Goal: Task Accomplishment & Management: Manage account settings

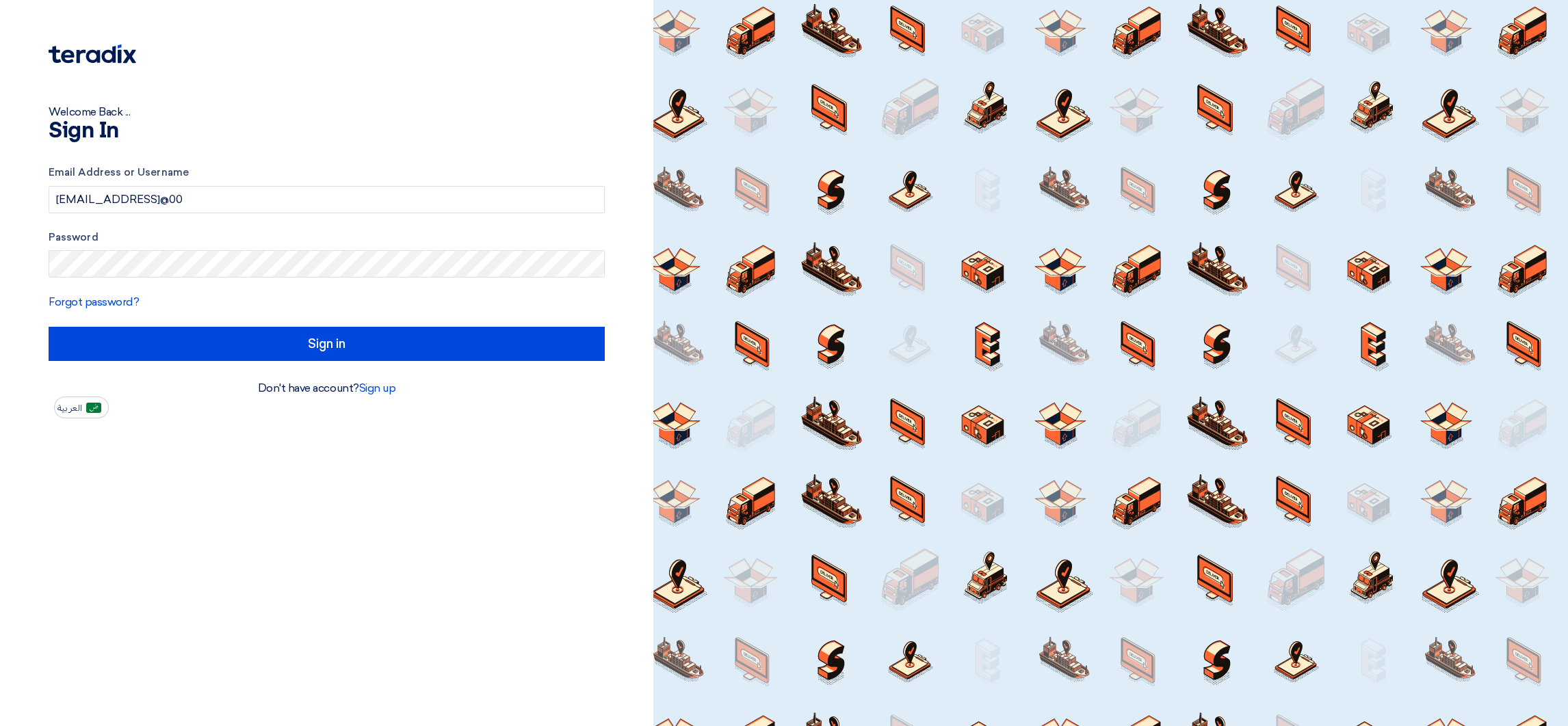
drag, startPoint x: 208, startPoint y: 198, endPoint x: 600, endPoint y: 244, distance: 394.7
click at [600, 244] on form "Email Address or Username [EMAIL_ADDRESS]@00 Password Forgot password? Sign in" at bounding box center [327, 263] width 556 height 196
type input "[EMAIL_ADDRESS][DOMAIN_NAME]"
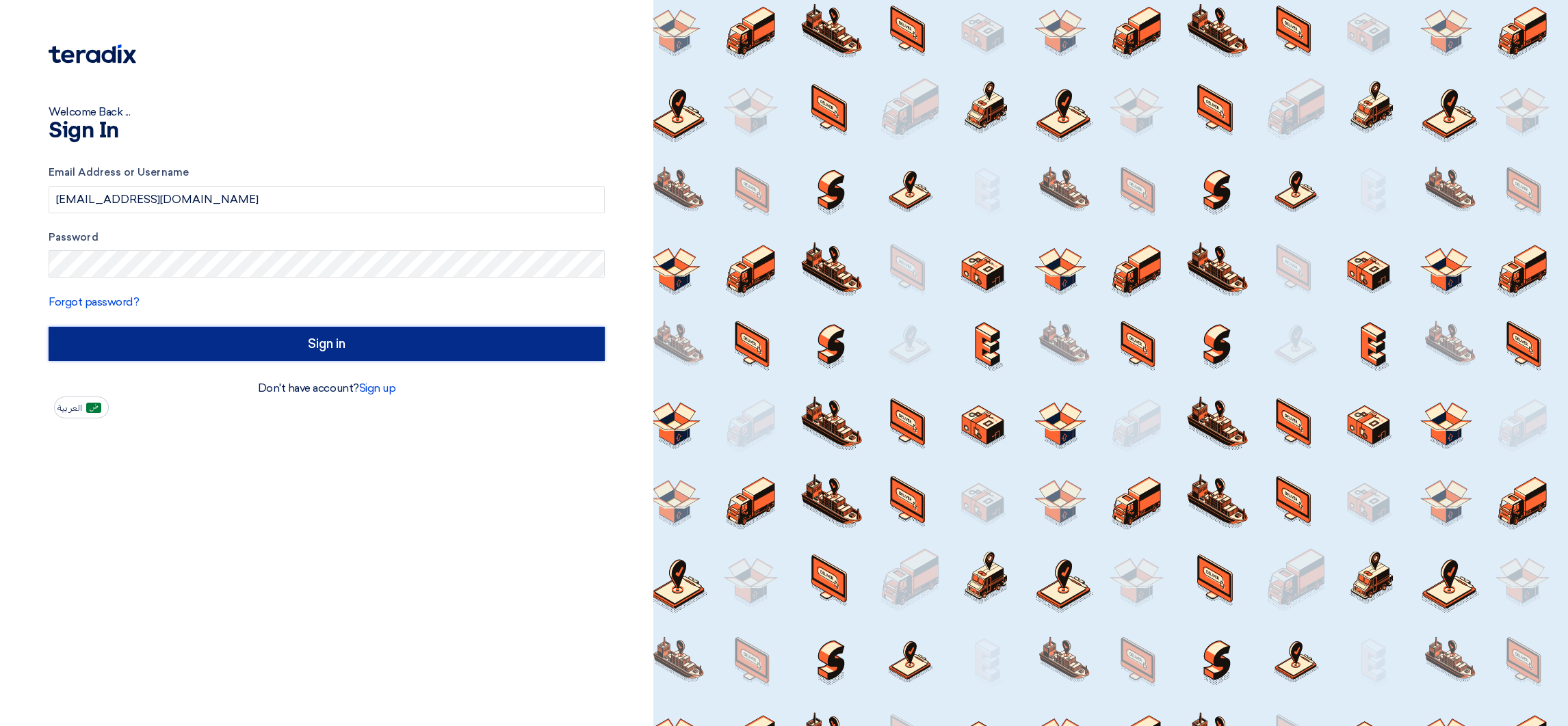
click at [436, 336] on input "Sign in" at bounding box center [327, 344] width 556 height 34
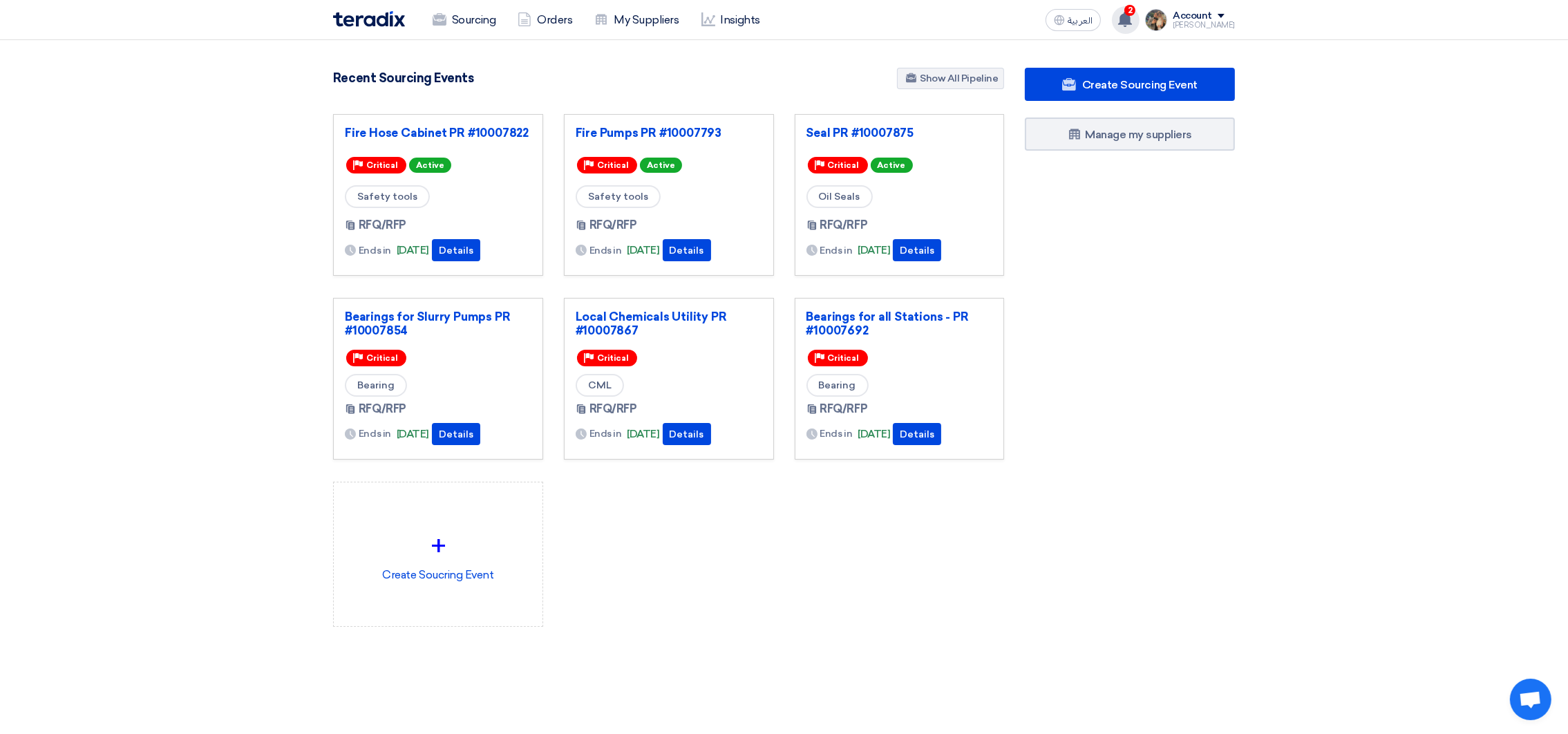
click at [1132, 19] on use at bounding box center [1125, 19] width 14 height 15
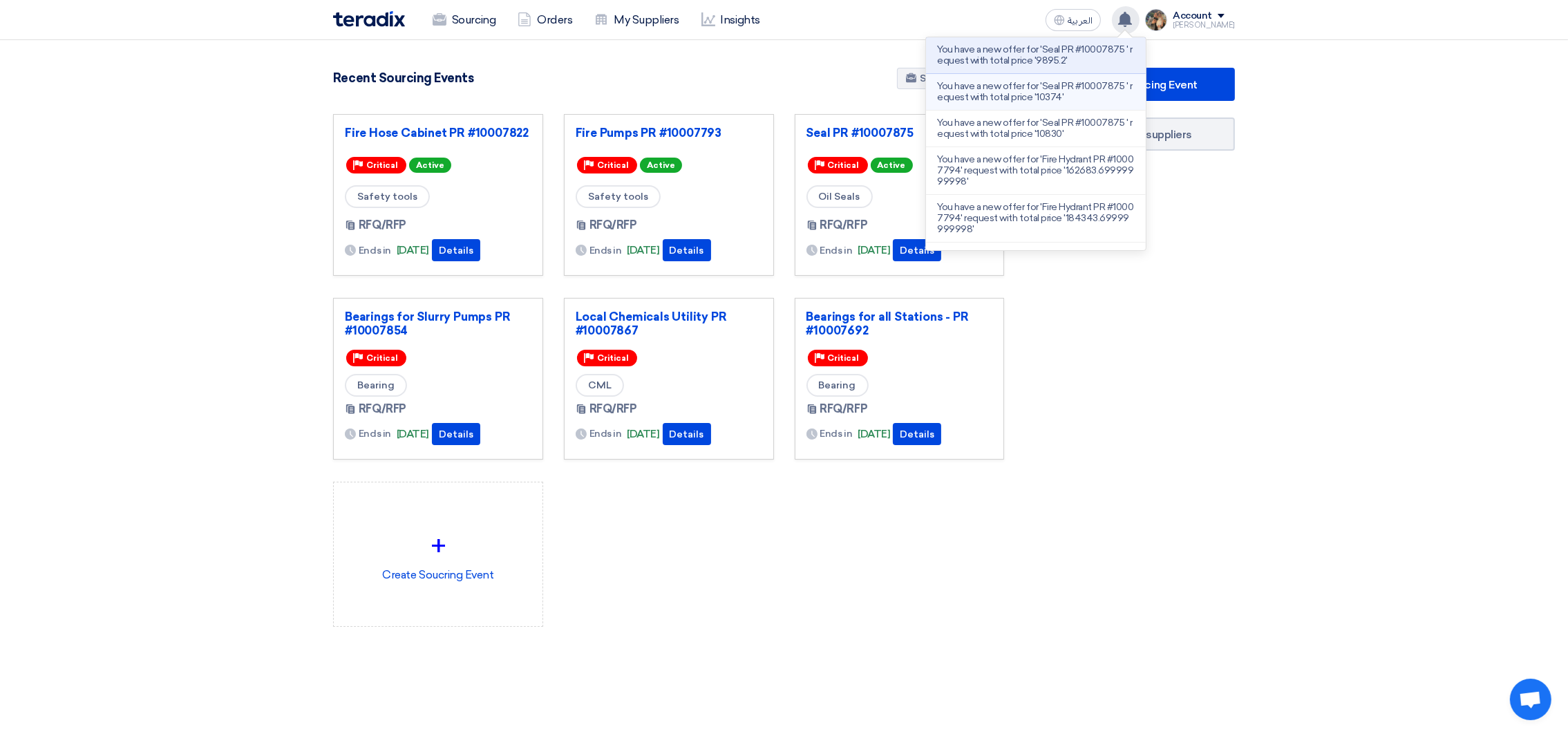
click at [1075, 90] on p "You have a new offer for 'Seal PR #10007875 ' request with total price '10374'" at bounding box center [1036, 92] width 198 height 22
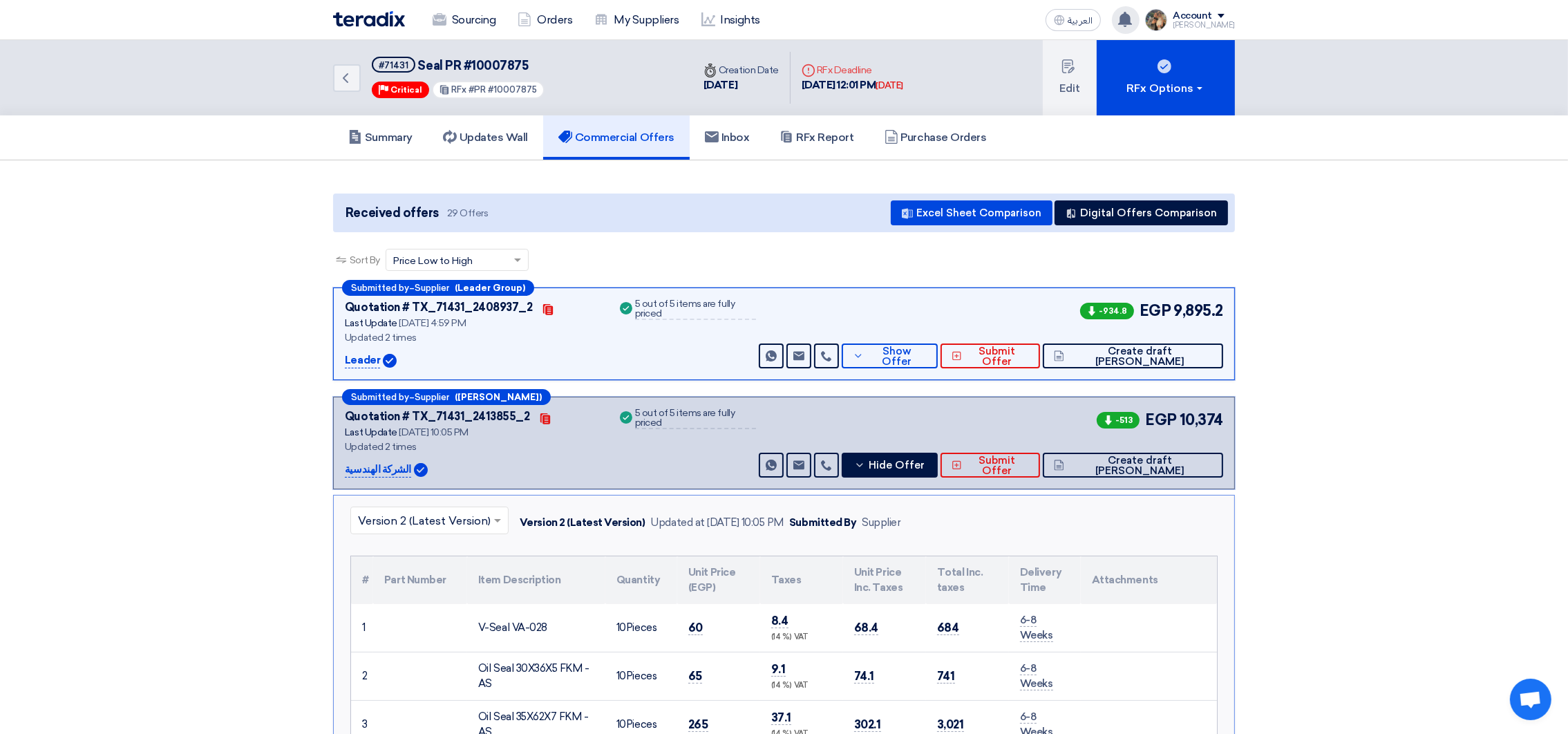
click at [1132, 19] on use at bounding box center [1125, 19] width 14 height 15
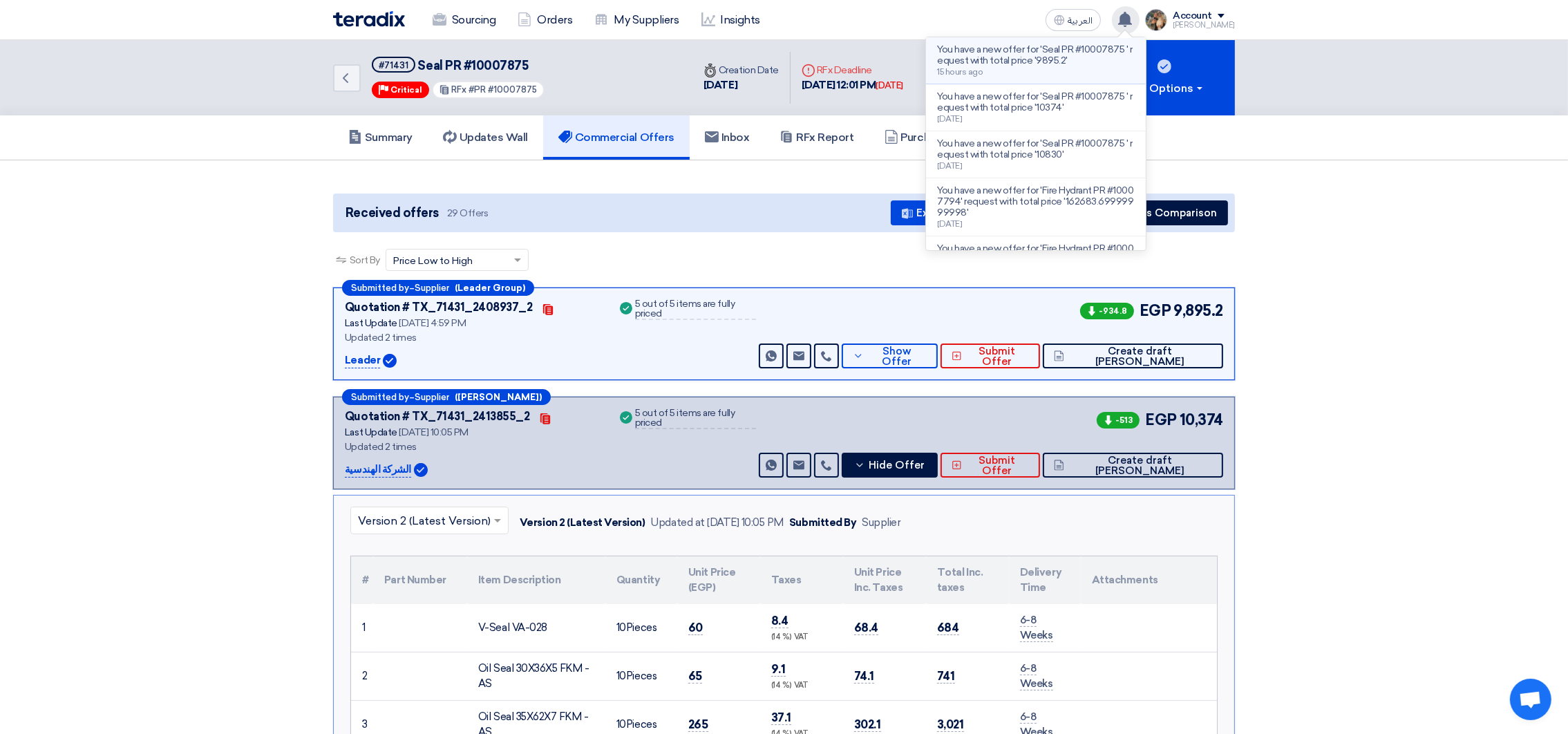
click at [1052, 63] on p "You have a new offer for 'Seal PR #10007875 ' request with total price '9895.2'" at bounding box center [1036, 55] width 198 height 22
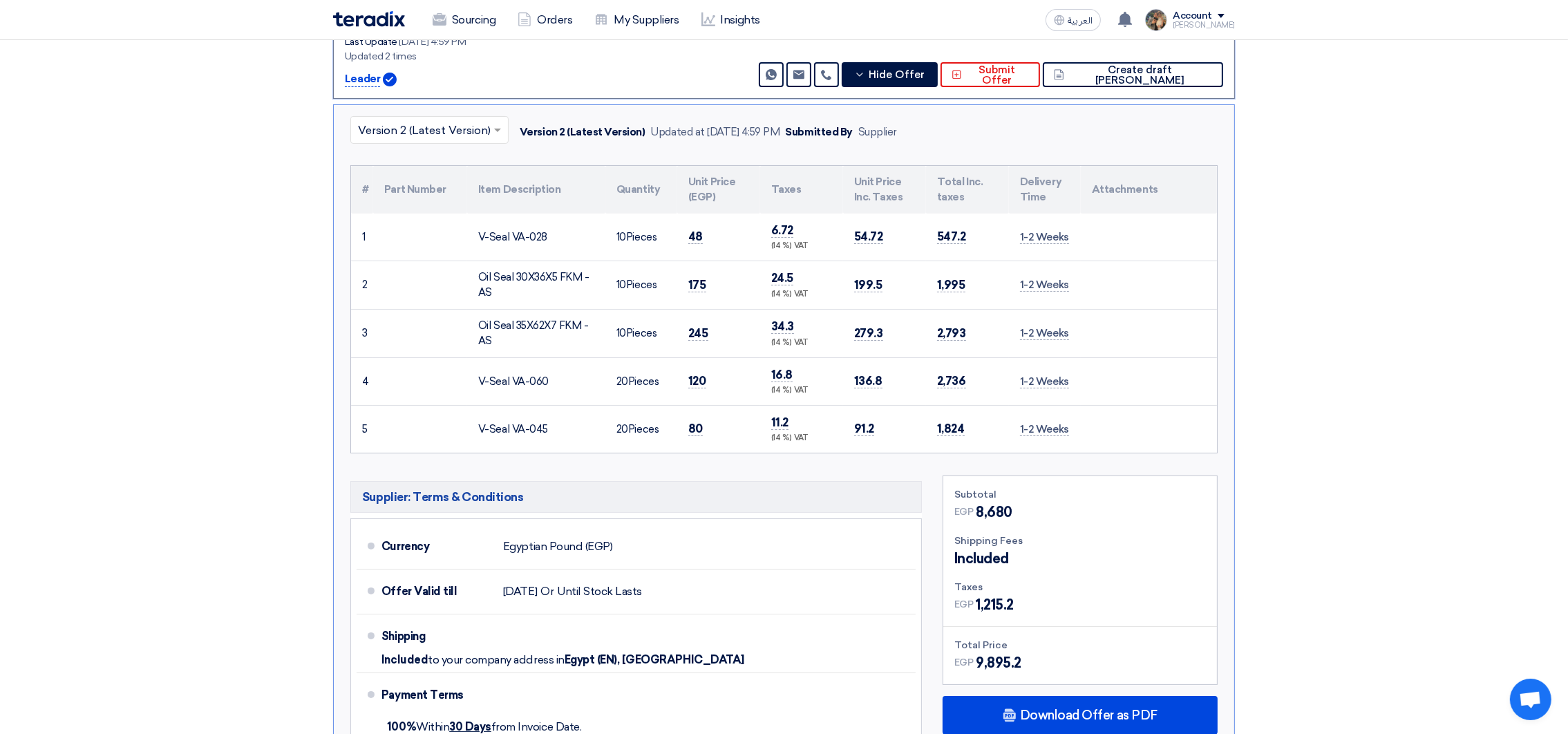
scroll to position [285, 0]
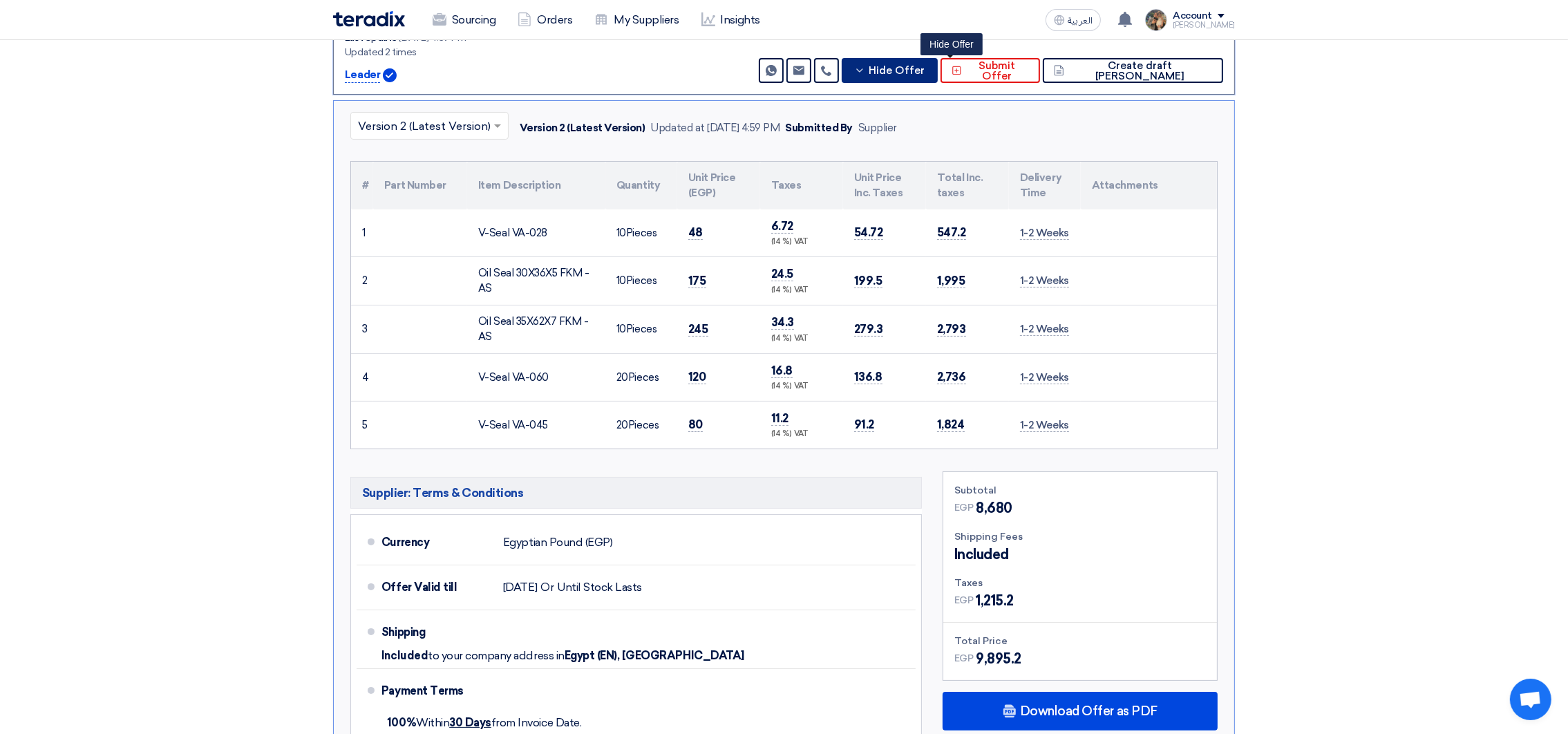
click at [938, 75] on button "Hide Offer" at bounding box center [889, 70] width 96 height 25
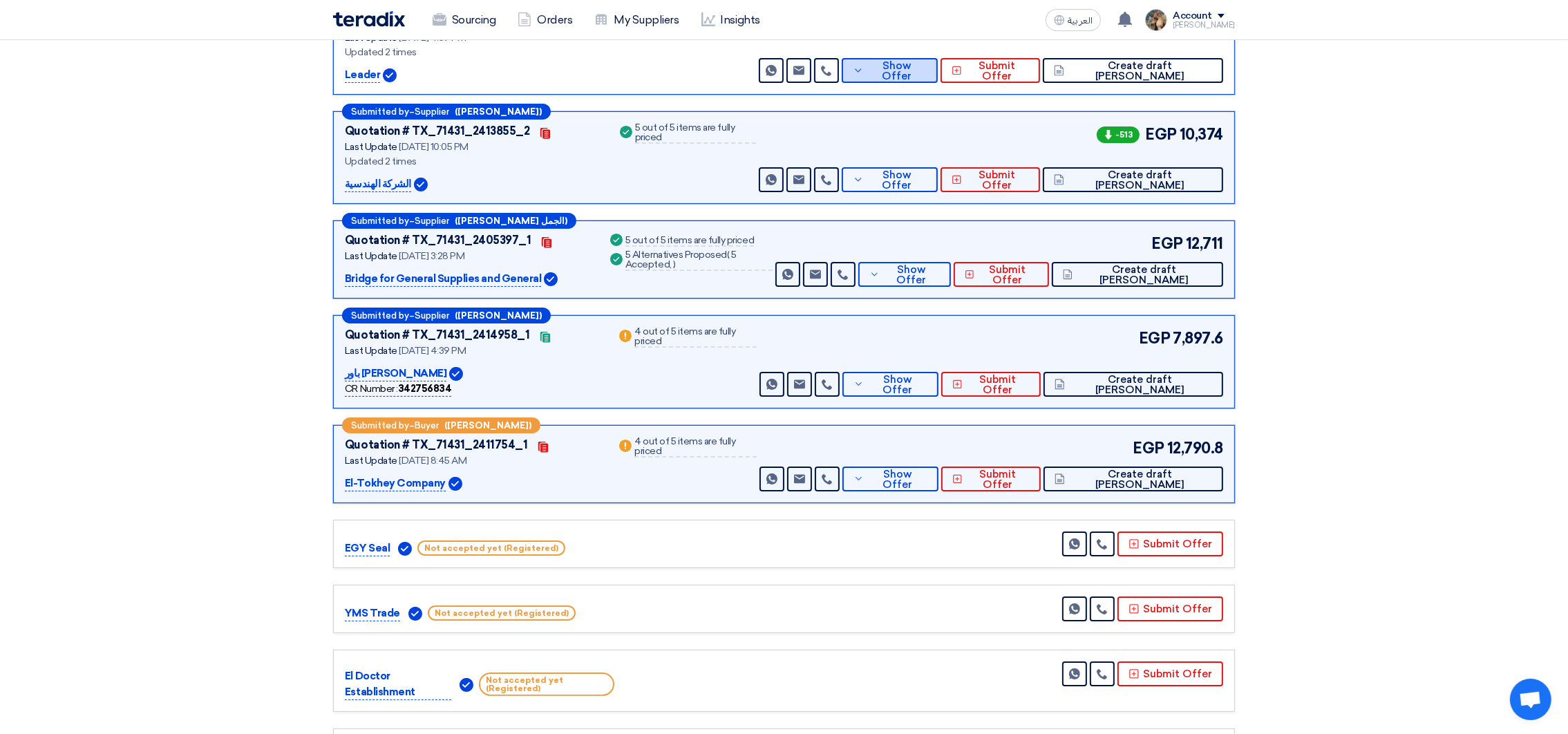
scroll to position [0, 0]
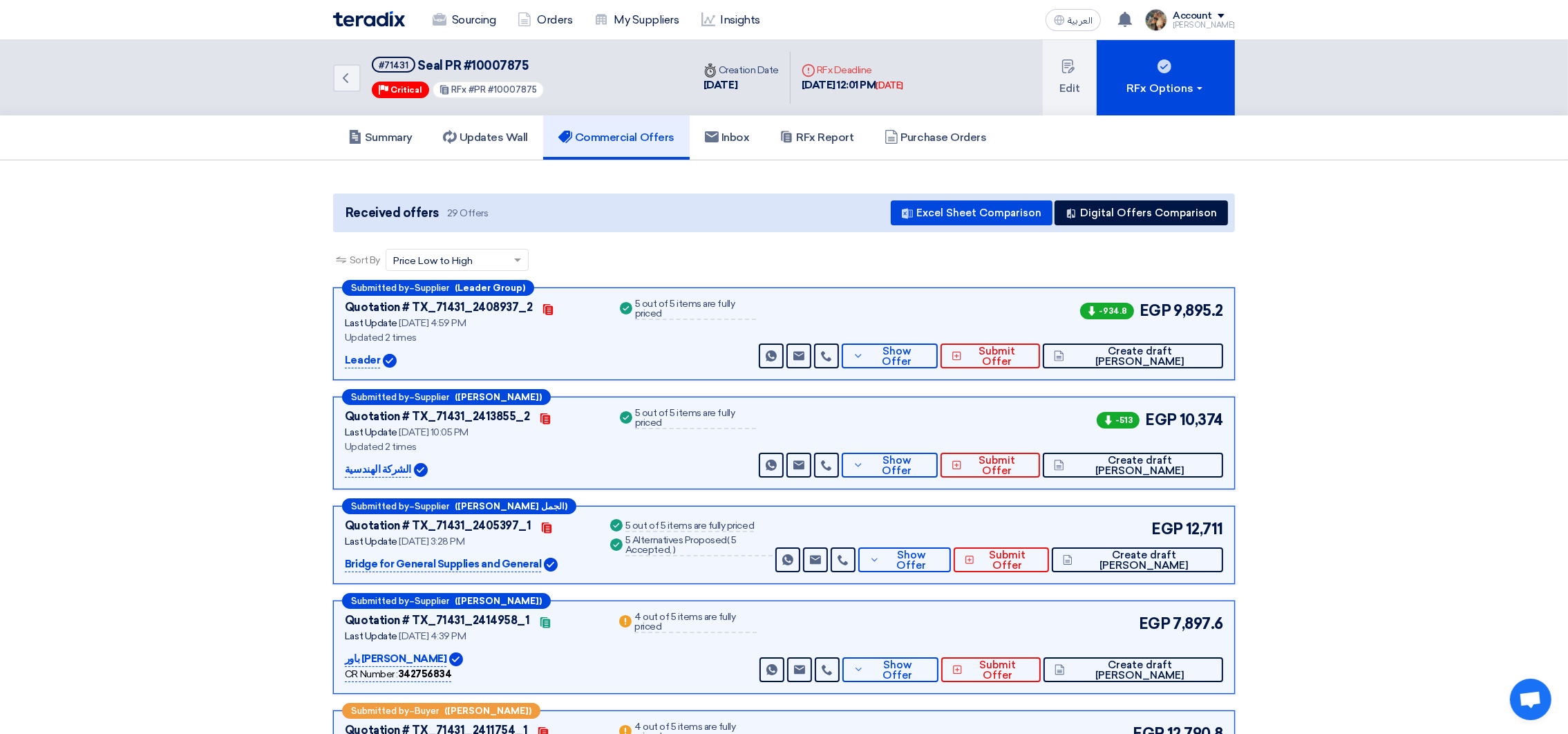
click at [380, 17] on img at bounding box center [369, 19] width 72 height 16
